Goal: Transaction & Acquisition: Book appointment/travel/reservation

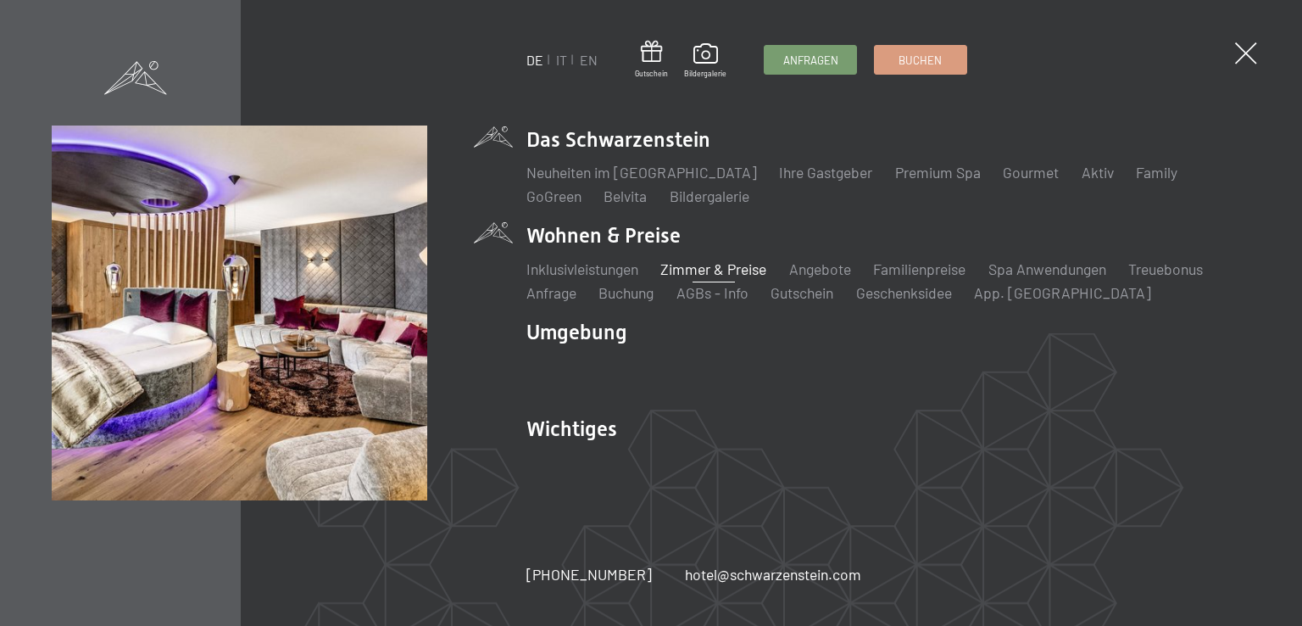
click at [718, 265] on link "Zimmer & Preise" at bounding box center [714, 268] width 106 height 19
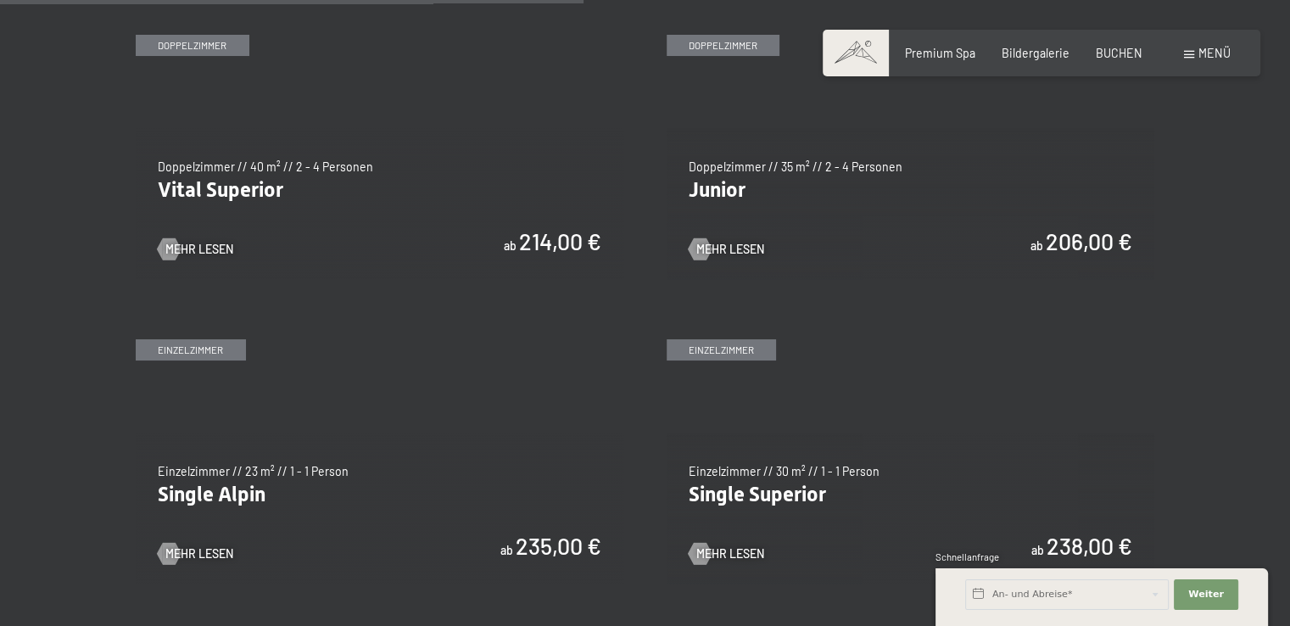
scroll to position [1950, 0]
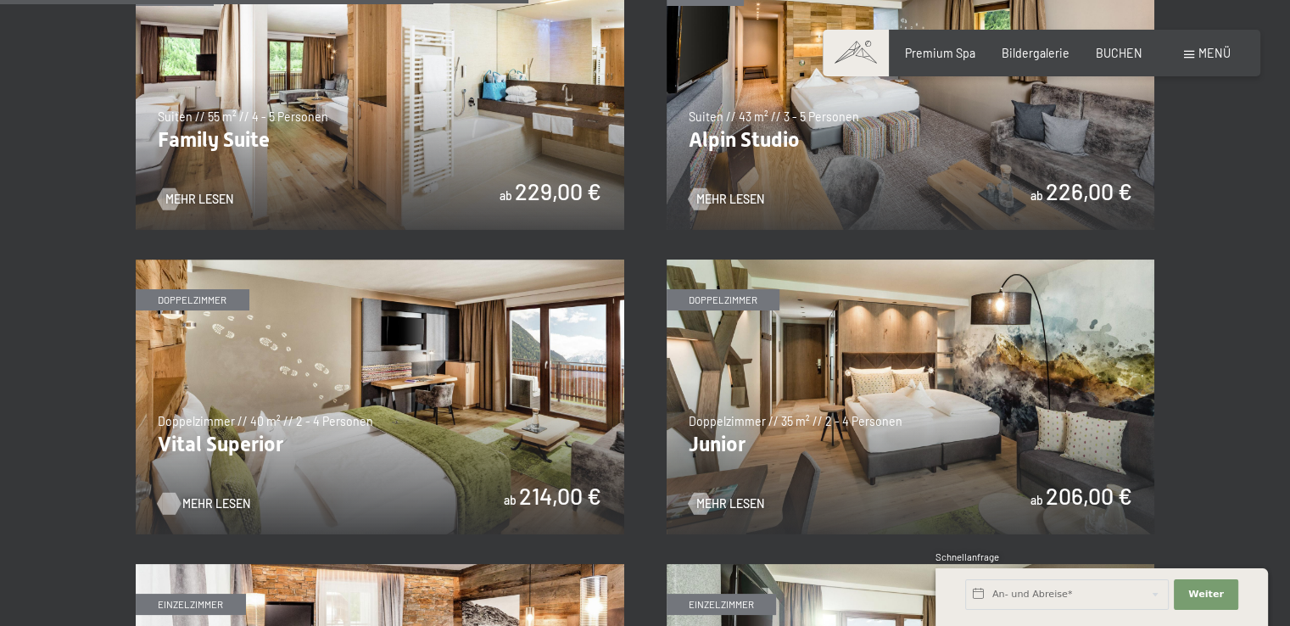
click at [188, 496] on span "Mehr Lesen" at bounding box center [216, 503] width 68 height 17
click at [382, 380] on img at bounding box center [380, 396] width 488 height 275
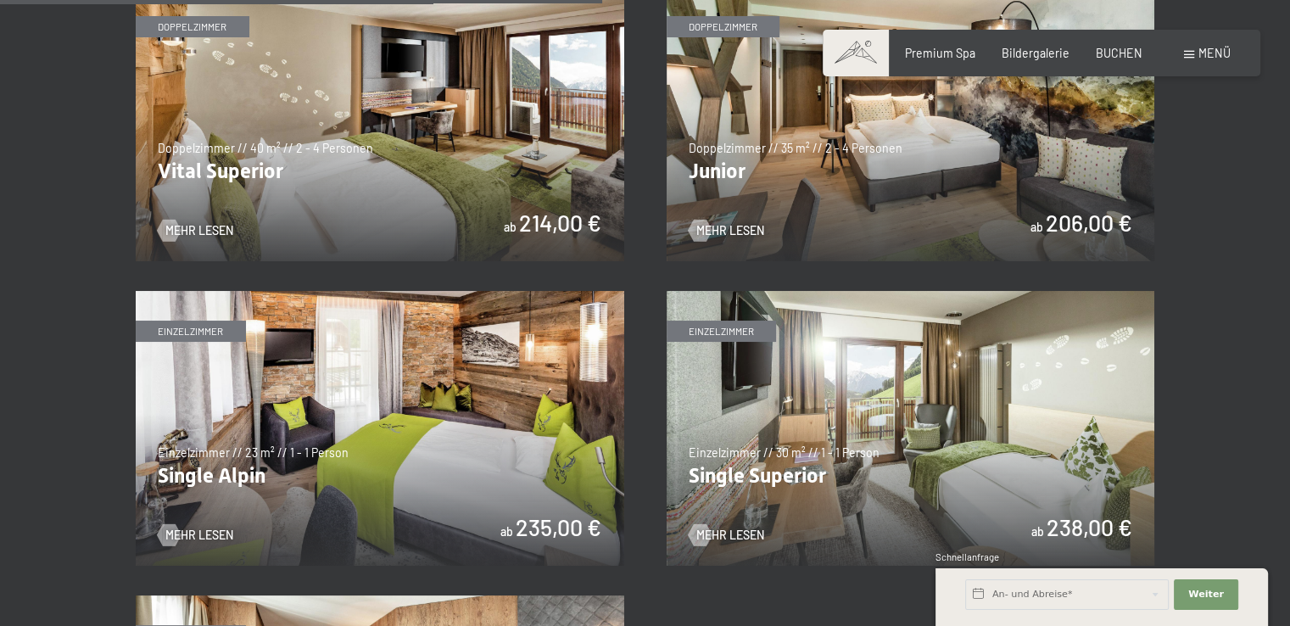
scroll to position [2120, 0]
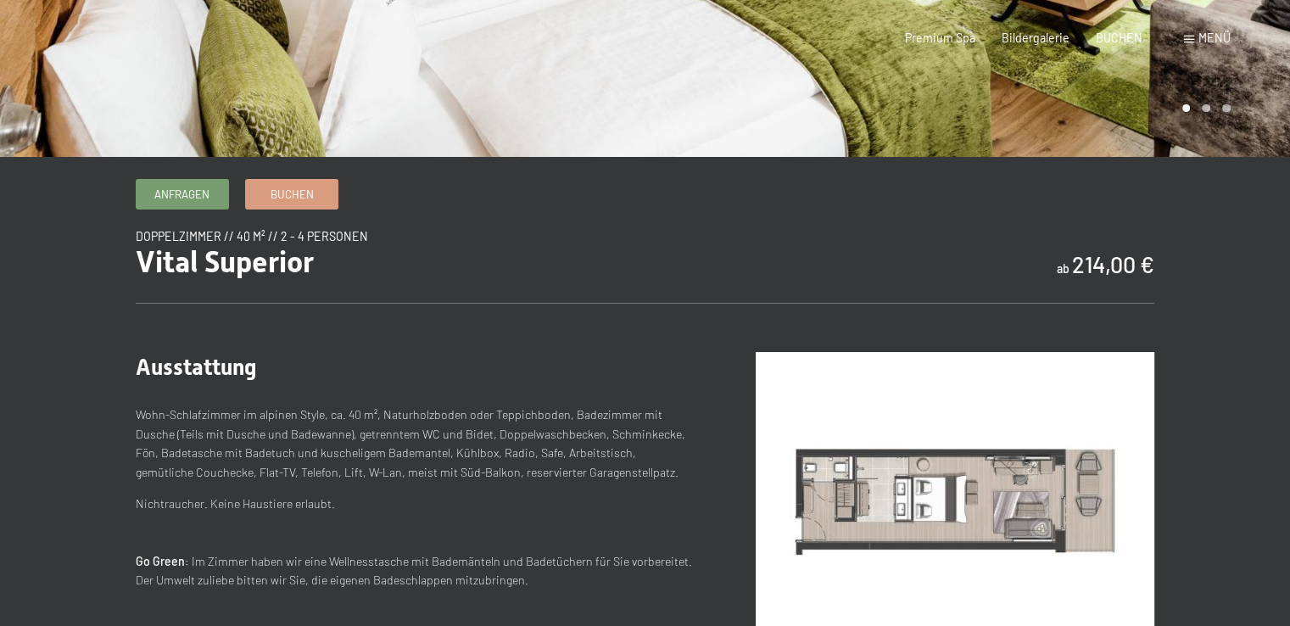
scroll to position [424, 0]
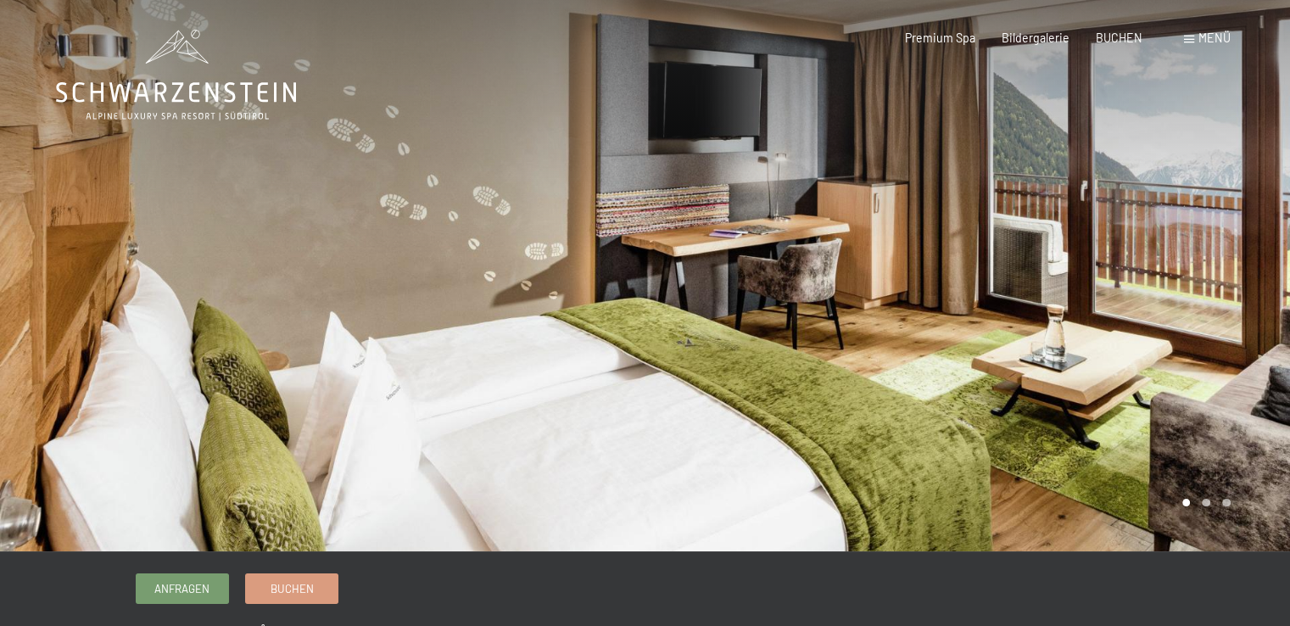
click at [466, 551] on div at bounding box center [645, 551] width 1224 height 0
click at [1212, 291] on div at bounding box center [967, 275] width 645 height 551
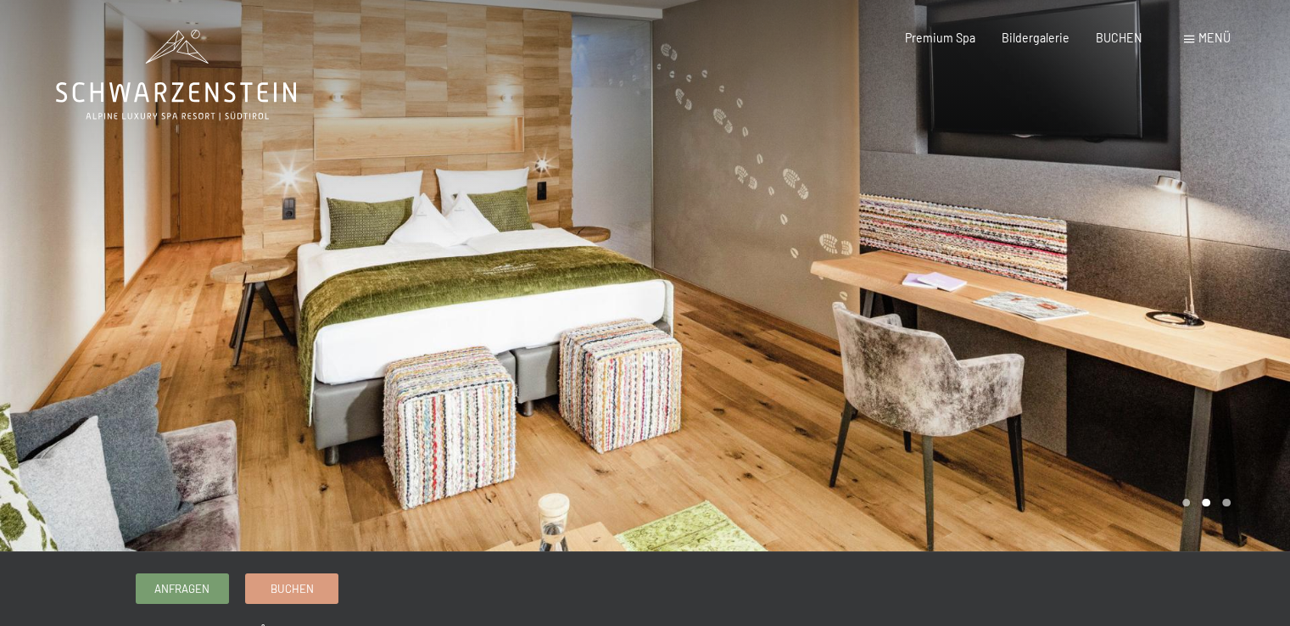
click at [1186, 315] on div at bounding box center [967, 275] width 645 height 551
